Goal: Task Accomplishment & Management: Use online tool/utility

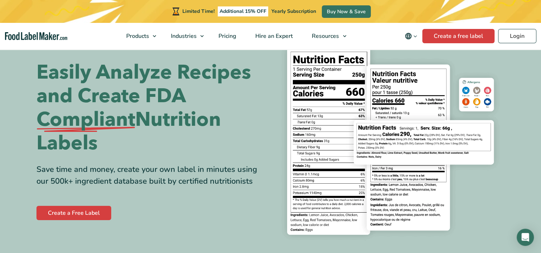
scroll to position [72, 0]
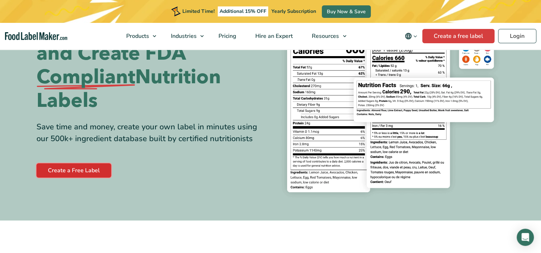
click at [72, 171] on link "Create a Free Label" at bounding box center [73, 170] width 75 height 14
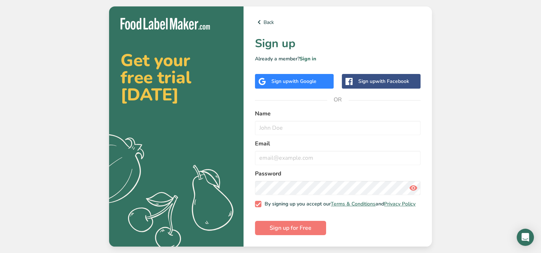
click at [297, 81] on span "with Google" at bounding box center [303, 81] width 28 height 7
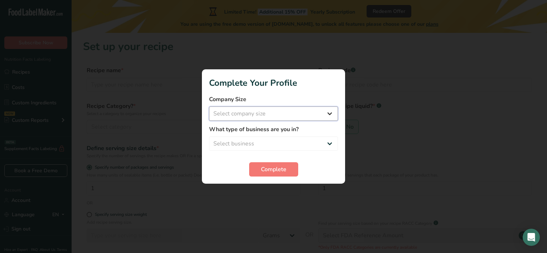
click at [232, 115] on select "Select company size Fewer than 10 Employees 10 to 50 Employees 51 to 500 Employ…" at bounding box center [273, 114] width 129 height 14
select select "2"
click at [209, 107] on select "Select company size Fewer than 10 Employees 10 to 50 Employees 51 to 500 Employ…" at bounding box center [273, 114] width 129 height 14
click at [254, 146] on select "Select business Packaged Food Manufacturer Restaurant & Cafe Bakery Meal Plans …" at bounding box center [273, 144] width 129 height 14
select select "8"
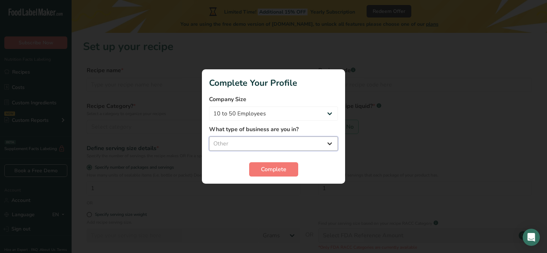
click at [209, 137] on select "Select business Packaged Food Manufacturer Restaurant & Cafe Bakery Meal Plans …" at bounding box center [273, 144] width 129 height 14
click at [280, 173] on span "Complete" at bounding box center [273, 169] width 25 height 9
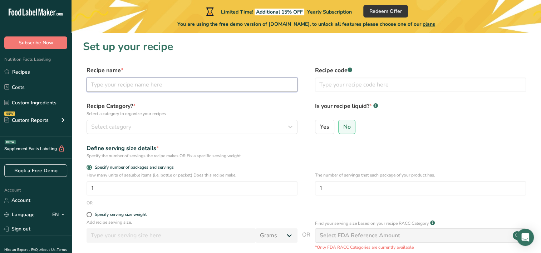
click at [131, 85] on input "text" at bounding box center [192, 85] width 211 height 14
type input "C"
type input "Milk Chocolate Almonds"
click at [219, 101] on form "Recipe name * Milk Chocolate Almonds Recipe code .a-a{fill:#347362;}.b-a{fill:#…" at bounding box center [306, 185] width 447 height 239
drag, startPoint x: 371, startPoint y: 83, endPoint x: 322, endPoint y: 84, distance: 49.0
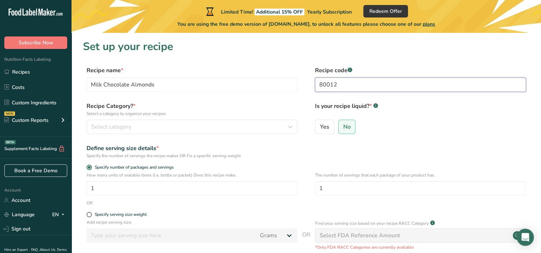
click at [322, 84] on input "80012" at bounding box center [420, 85] width 211 height 14
type input "81002"
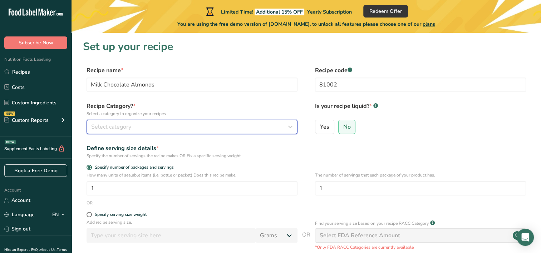
click at [140, 127] on div "Select category" at bounding box center [189, 127] width 197 height 9
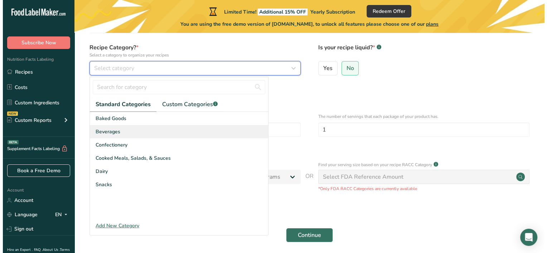
scroll to position [72, 0]
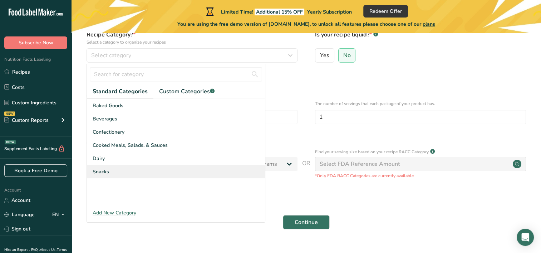
click at [108, 172] on span "Snacks" at bounding box center [101, 172] width 16 height 8
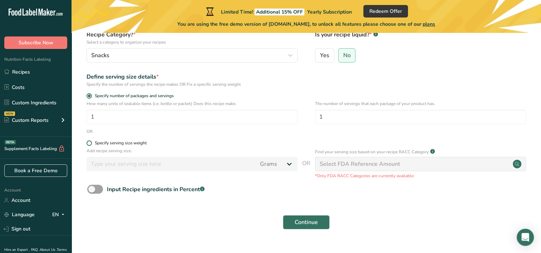
click at [89, 144] on span at bounding box center [89, 143] width 5 height 5
click at [89, 144] on input "Specify serving size weight" at bounding box center [89, 143] width 5 height 5
radio input "true"
radio input "false"
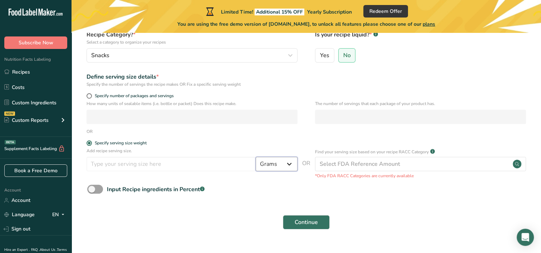
click at [287, 166] on select "Grams kg mg mcg lb oz l mL fl oz tbsp tsp cup qt gallon" at bounding box center [277, 164] width 42 height 14
click at [256, 157] on select "Grams kg mg mcg lb oz l mL fl oz tbsp tsp cup qt gallon" at bounding box center [277, 164] width 42 height 14
click at [289, 166] on select "Grams kg mg mcg lb oz l mL fl oz tbsp tsp cup qt gallon" at bounding box center [277, 164] width 42 height 14
select select "5"
click at [256, 157] on select "Grams kg mg mcg lb oz l mL fl oz tbsp tsp cup qt gallon" at bounding box center [277, 164] width 42 height 14
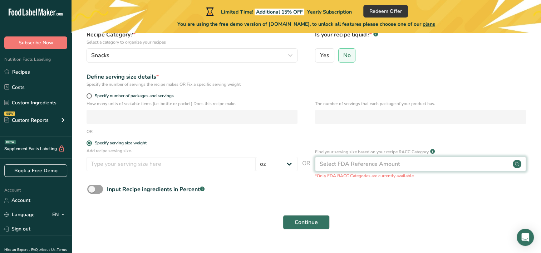
click at [384, 165] on div "Select FDA Reference Amount" at bounding box center [360, 164] width 80 height 9
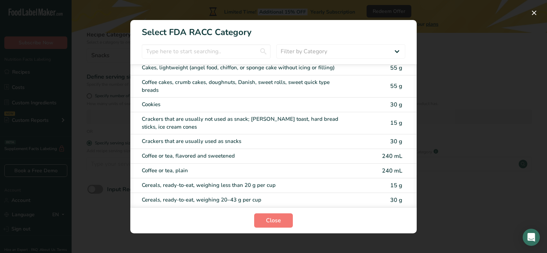
scroll to position [143, 0]
click at [196, 52] on input "RACC Category Selection Modal" at bounding box center [206, 51] width 129 height 14
click at [328, 47] on select "Filter by Category All Bakery products [GEOGRAPHIC_DATA] Cereals and other grai…" at bounding box center [340, 51] width 129 height 14
select select "19"
click at [276, 44] on select "Filter by Category All Bakery products [GEOGRAPHIC_DATA] Cereals and other grai…" at bounding box center [340, 51] width 129 height 14
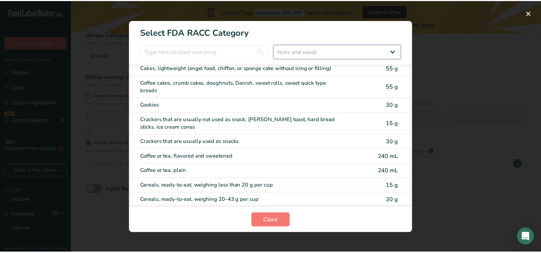
scroll to position [0, 0]
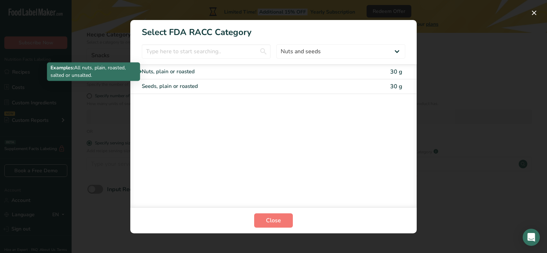
click at [176, 70] on div "Nuts, plain or roasted" at bounding box center [243, 72] width 203 height 8
type input "30"
select select "0"
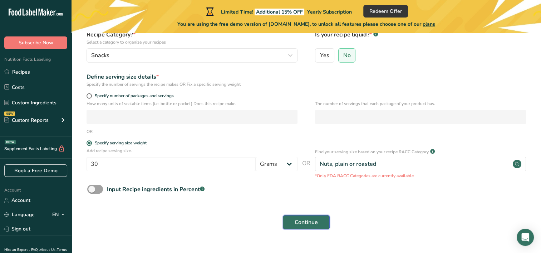
click at [312, 225] on span "Continue" at bounding box center [306, 222] width 23 height 9
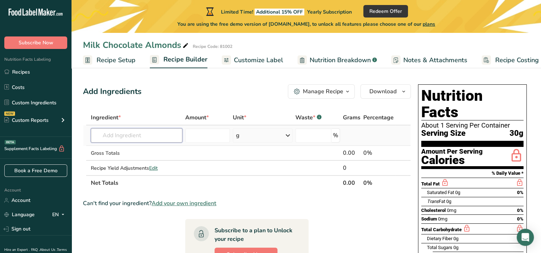
click at [141, 137] on input "text" at bounding box center [137, 135] width 92 height 14
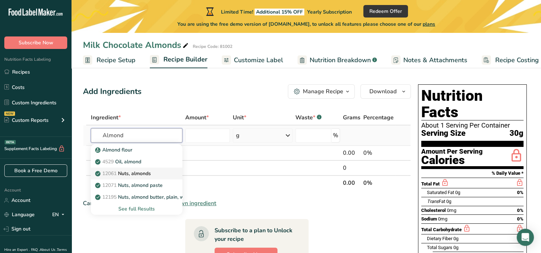
type input "Almond"
click at [132, 175] on p "12061 Nuts, almonds" at bounding box center [124, 174] width 54 height 8
type input "Nuts, almonds"
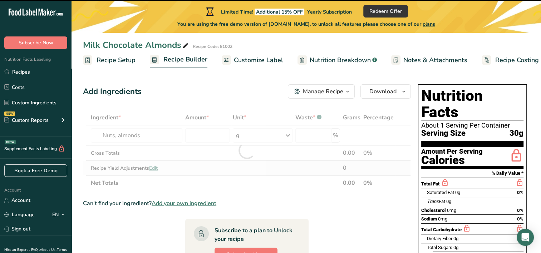
type input "0"
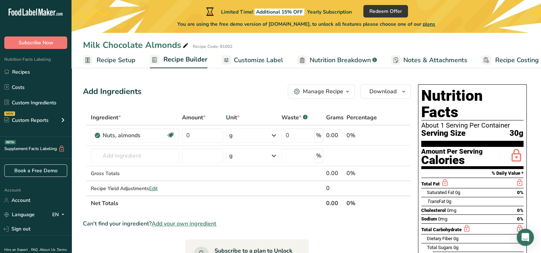
click at [351, 57] on span "Nutrition Breakdown" at bounding box center [340, 60] width 61 height 10
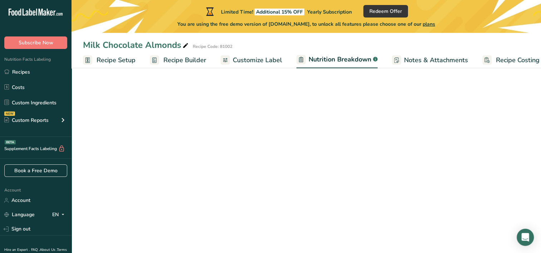
scroll to position [0, 10]
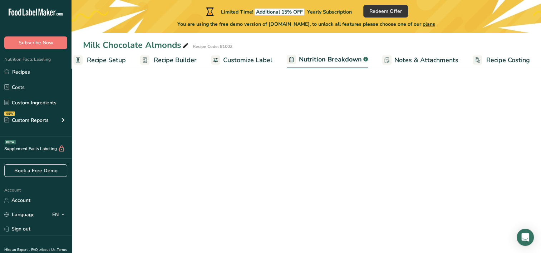
select select "Calories"
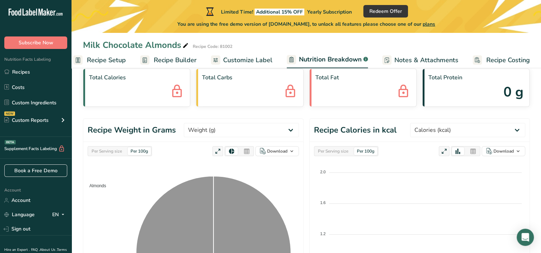
scroll to position [0, 0]
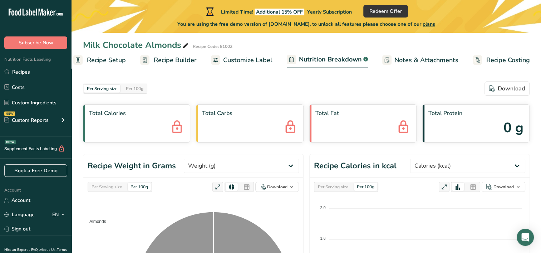
click at [246, 61] on span "Customize Label" at bounding box center [247, 60] width 49 height 10
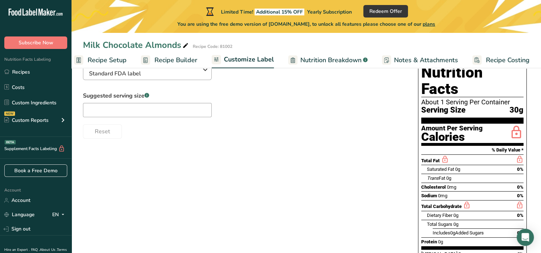
scroll to position [72, 0]
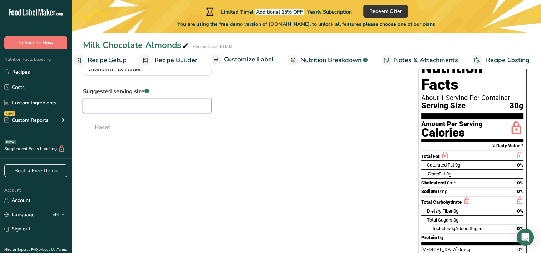
click at [143, 111] on input "text" at bounding box center [147, 106] width 129 height 14
type input "2 oz"
click at [162, 167] on div "Choose your label style Standard FDA label USA (FDA) Standard FDA label Tabular…" at bounding box center [306, 188] width 447 height 276
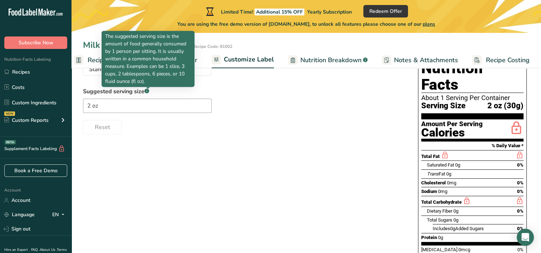
click at [147, 93] on rect at bounding box center [146, 91] width 5 height 5
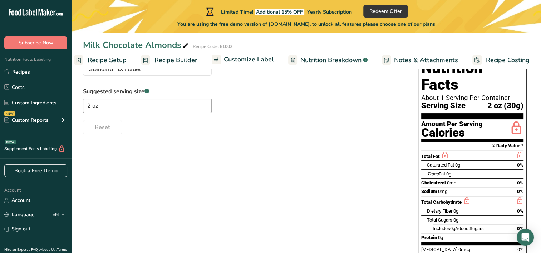
scroll to position [0, 0]
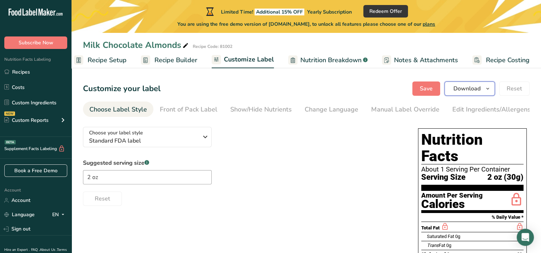
click at [461, 86] on span "Download" at bounding box center [467, 88] width 27 height 9
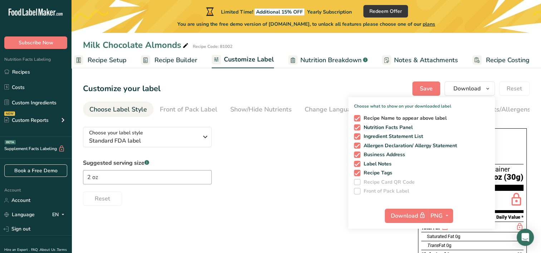
click at [359, 119] on span at bounding box center [357, 118] width 6 height 6
click at [359, 119] on input "Recipe Name to appear above label" at bounding box center [356, 118] width 5 height 5
checkbox input "false"
click at [361, 171] on span "Recipe Tags" at bounding box center [377, 173] width 32 height 6
click at [359, 171] on input "Recipe Tags" at bounding box center [356, 173] width 5 height 5
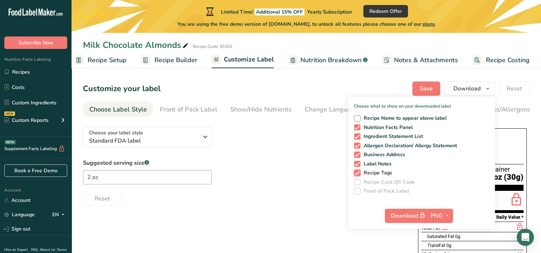
checkbox input "false"
click at [358, 155] on span at bounding box center [357, 155] width 6 height 6
click at [358, 155] on input "Business Address" at bounding box center [356, 154] width 5 height 5
checkbox input "false"
click at [358, 135] on span at bounding box center [357, 136] width 6 height 6
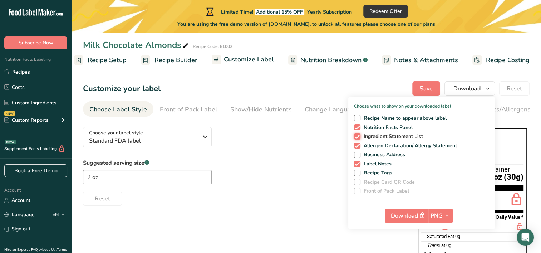
click at [358, 135] on input "Ingredient Statement List" at bounding box center [356, 136] width 5 height 5
checkbox input "false"
click at [359, 145] on span at bounding box center [357, 146] width 6 height 6
click at [359, 145] on input "Allergen Declaration/ Allergy Statement" at bounding box center [356, 145] width 5 height 5
checkbox input "false"
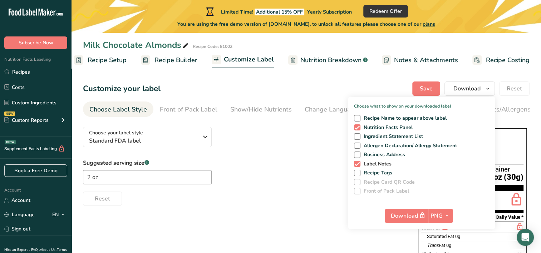
click at [356, 164] on span at bounding box center [357, 164] width 6 height 6
click at [356, 164] on input "Label Notes" at bounding box center [356, 164] width 5 height 5
checkbox input "false"
click at [360, 145] on span at bounding box center [357, 146] width 6 height 6
click at [359, 145] on input "Allergen Declaration/ Allergy Statement" at bounding box center [356, 145] width 5 height 5
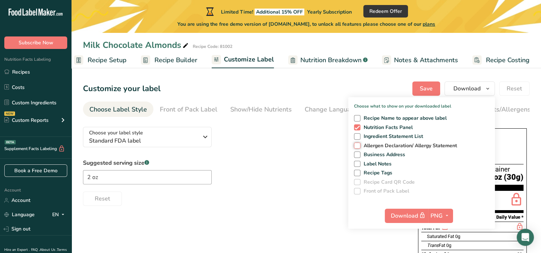
checkbox input "true"
click at [439, 215] on span "PNG" at bounding box center [437, 216] width 12 height 9
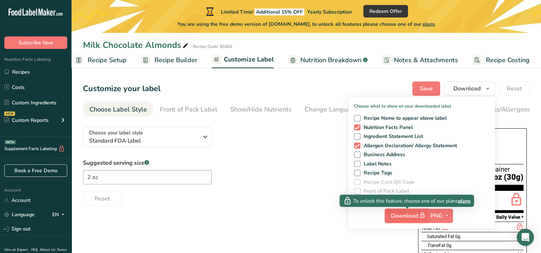
click at [395, 215] on span "Download" at bounding box center [409, 215] width 36 height 9
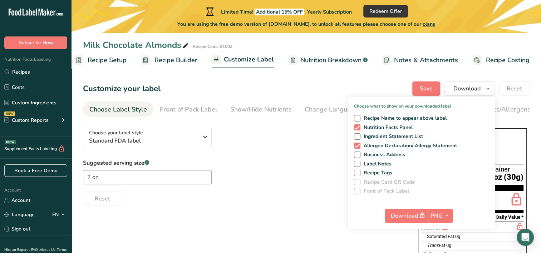
click at [428, 93] on span "Save" at bounding box center [426, 88] width 13 height 9
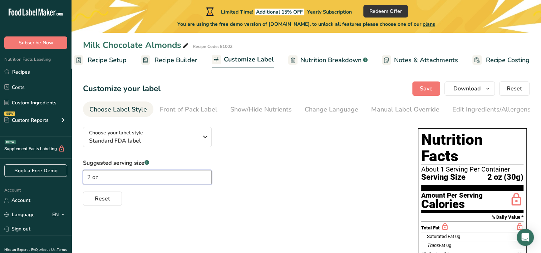
click at [117, 179] on input "2 oz" at bounding box center [147, 177] width 129 height 14
click at [197, 111] on div "Front of Pack Label" at bounding box center [189, 110] width 58 height 10
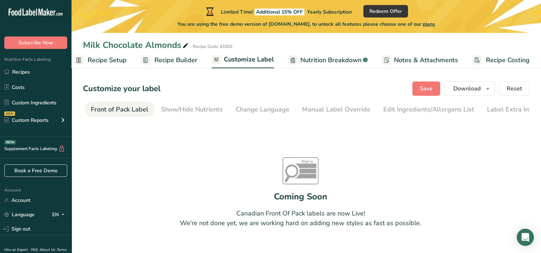
scroll to position [0, 69]
click at [256, 106] on div "Change Language" at bounding box center [262, 110] width 54 height 10
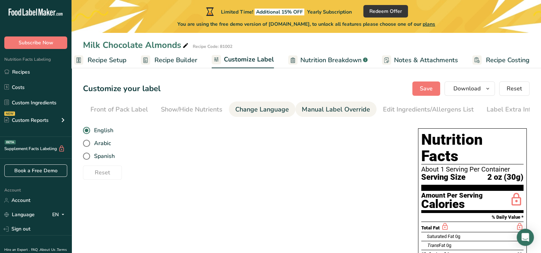
scroll to position [0, 73]
click at [331, 107] on div "Manual Label Override" at bounding box center [332, 110] width 68 height 10
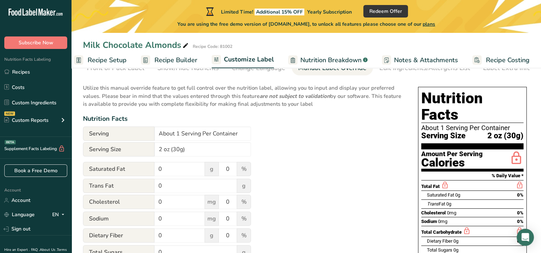
scroll to position [39, 0]
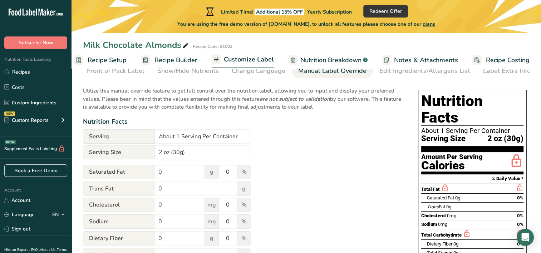
click at [312, 58] on span "Nutrition Breakdown" at bounding box center [330, 60] width 61 height 10
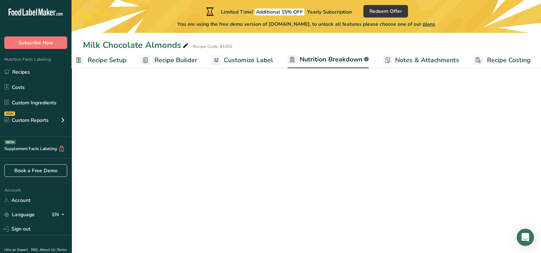
scroll to position [0, 10]
select select "Calories"
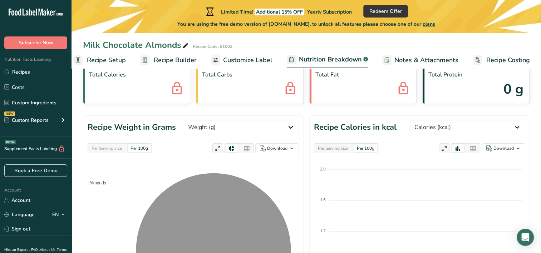
scroll to position [0, 0]
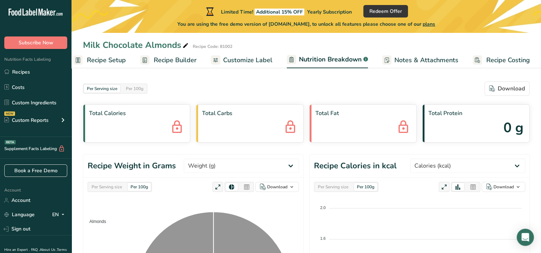
click at [254, 60] on span "Customize Label" at bounding box center [247, 60] width 49 height 10
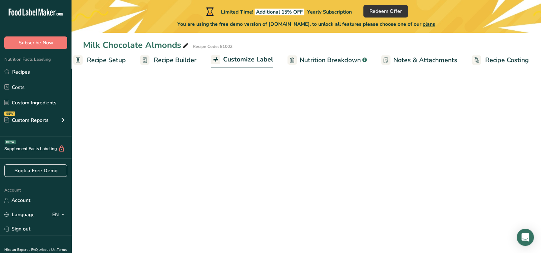
scroll to position [0, 9]
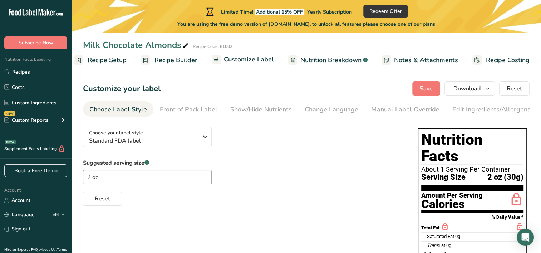
click at [115, 62] on span "Recipe Setup" at bounding box center [107, 60] width 39 height 10
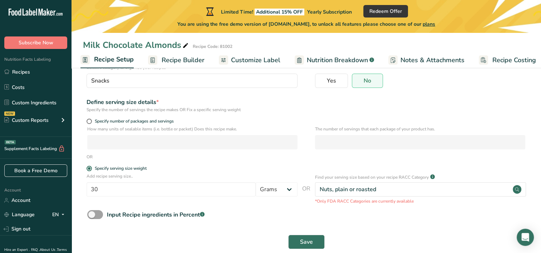
scroll to position [76, 0]
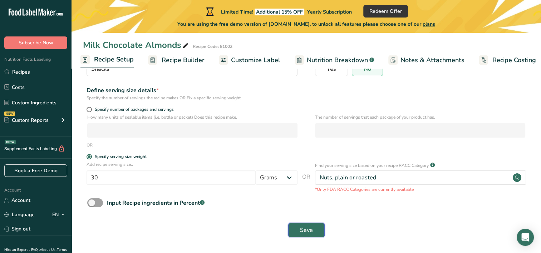
click at [305, 232] on span "Save" at bounding box center [306, 230] width 13 height 9
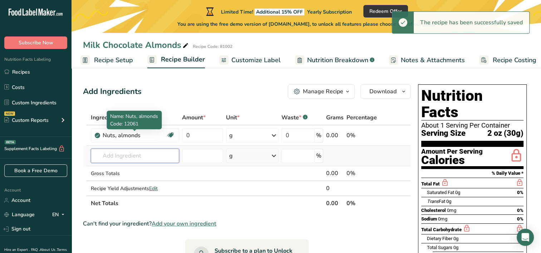
click at [148, 152] on input "text" at bounding box center [135, 156] width 88 height 14
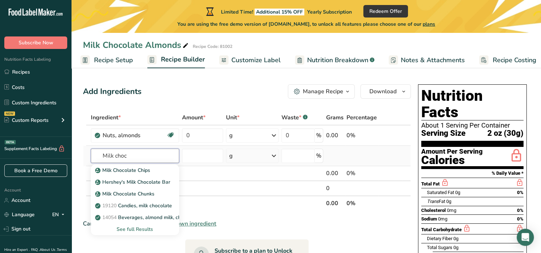
type input "Milk choco"
drag, startPoint x: 144, startPoint y: 154, endPoint x: 67, endPoint y: 158, distance: 76.6
click at [67, 158] on div ".a-20{fill:#fff;} Subscribe Now Nutrition Facts Labeling Recipes Costs Custom I…" at bounding box center [270, 220] width 541 height 440
